Goal: Check status

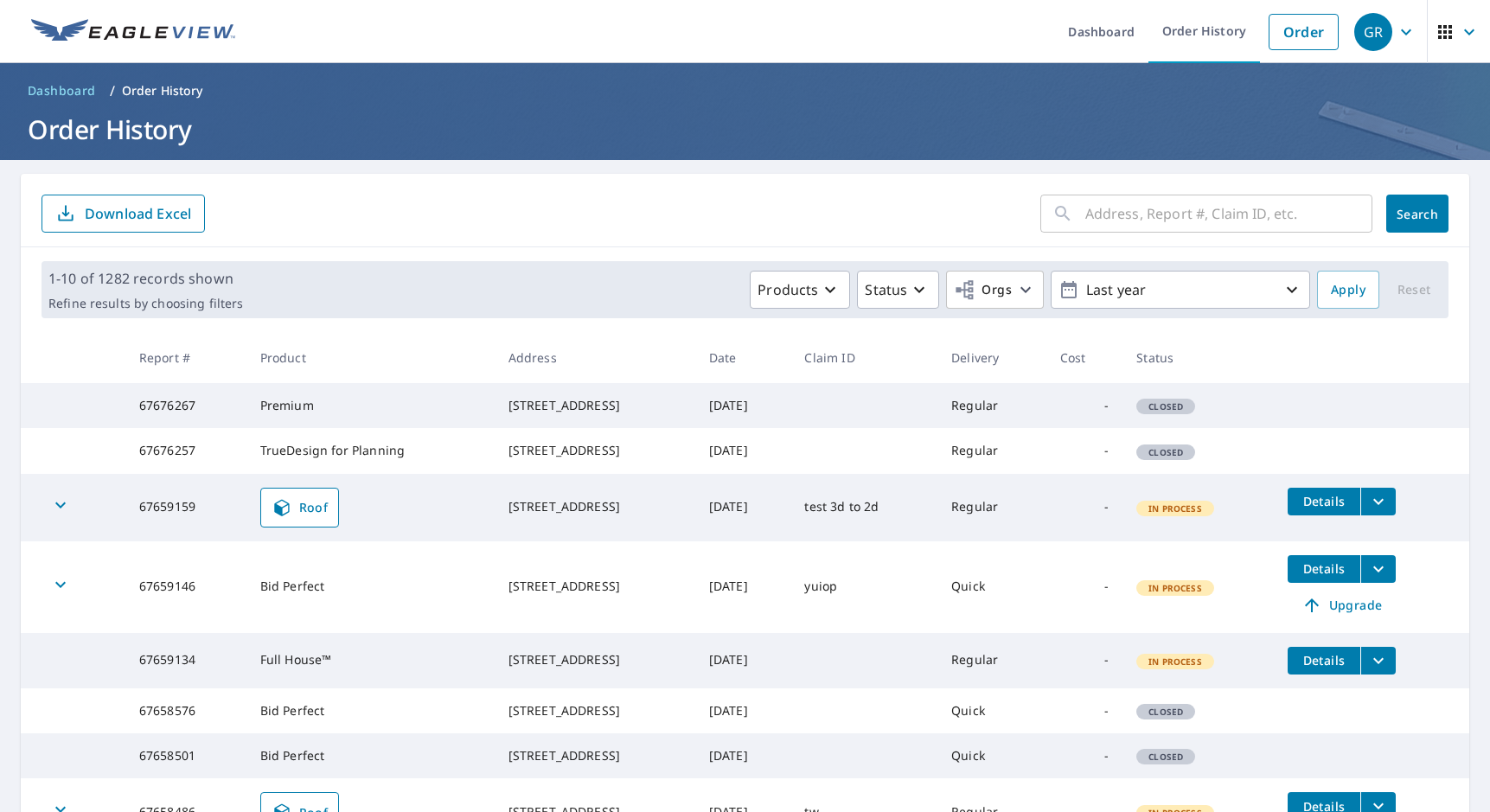
click at [150, 536] on td "67659159" at bounding box center [186, 507] width 121 height 67
copy td "67659159"
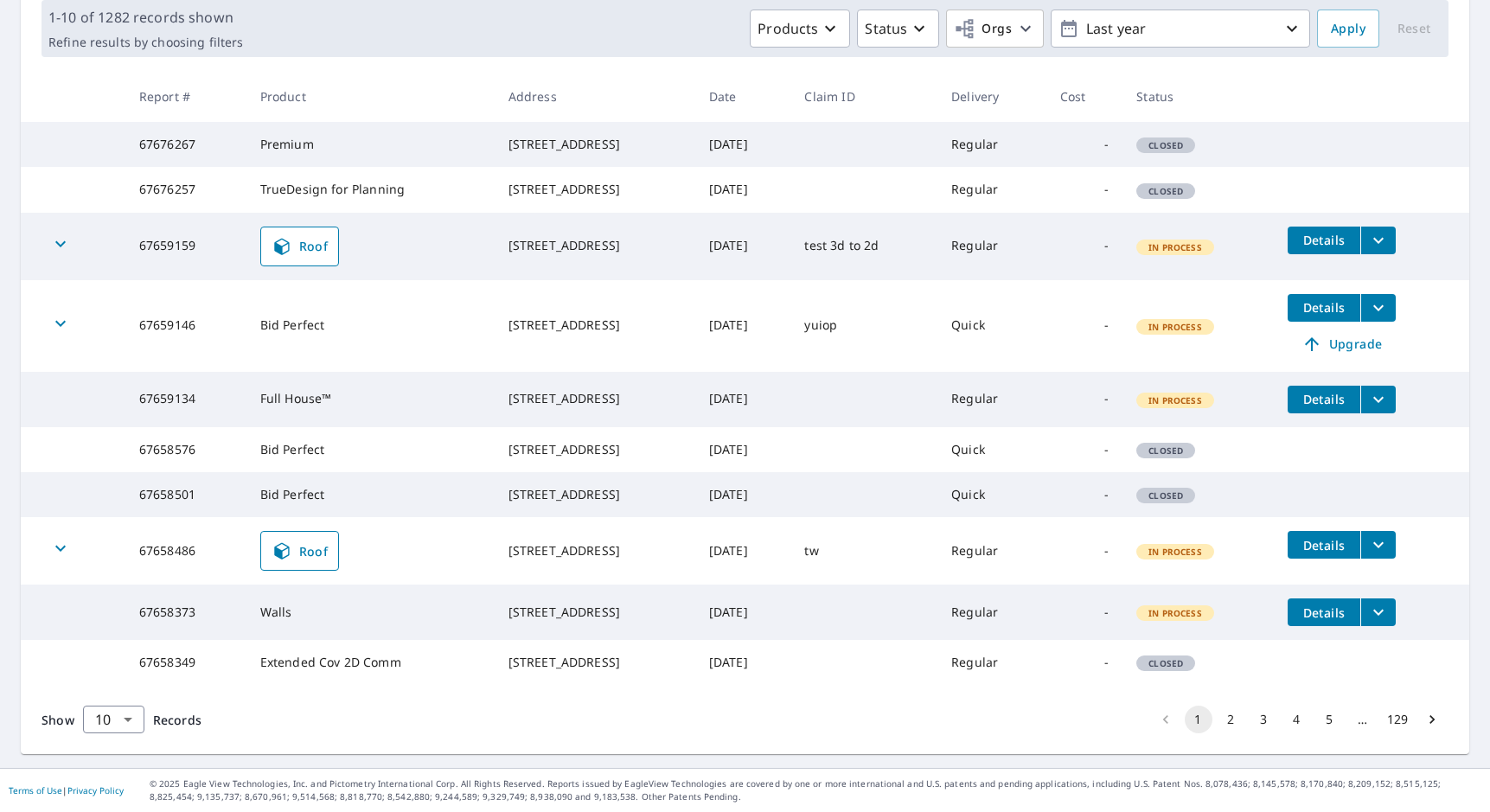
click at [176, 523] on td "67658486" at bounding box center [186, 550] width 121 height 67
copy td "67658486"
